Goal: Book appointment/travel/reservation

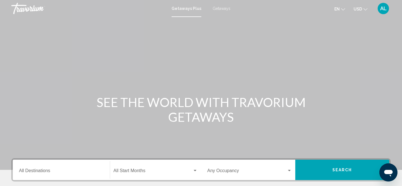
click at [323, 169] on button "Search" at bounding box center [342, 170] width 94 height 20
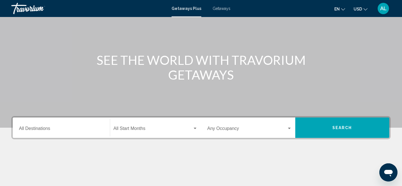
scroll to position [36, 0]
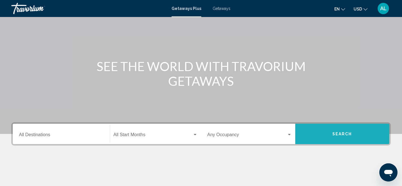
click at [330, 137] on button "Search" at bounding box center [342, 134] width 94 height 20
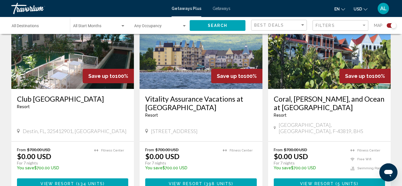
scroll to position [438, 0]
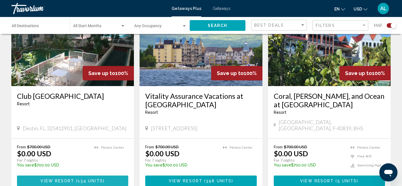
click at [65, 179] on span "View Resort" at bounding box center [57, 181] width 34 height 5
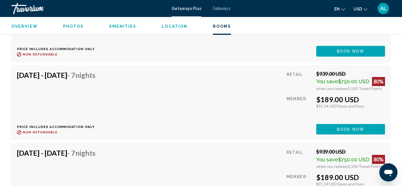
scroll to position [1051, 0]
